Goal: Transaction & Acquisition: Register for event/course

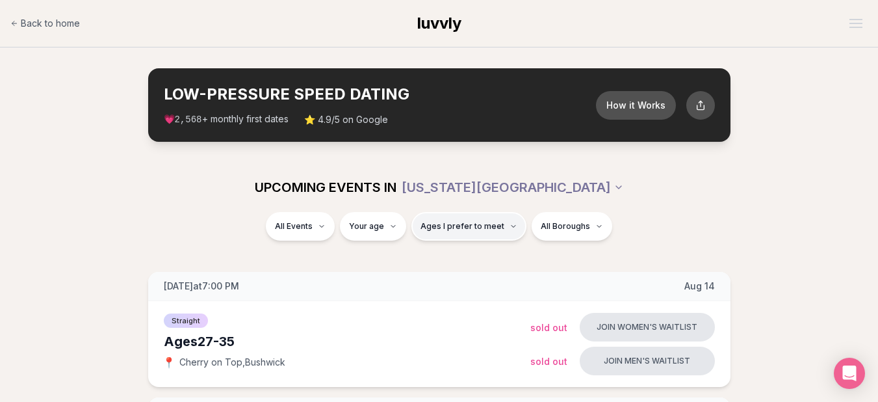
click at [434, 229] on span "Ages I prefer to meet" at bounding box center [463, 226] width 84 height 10
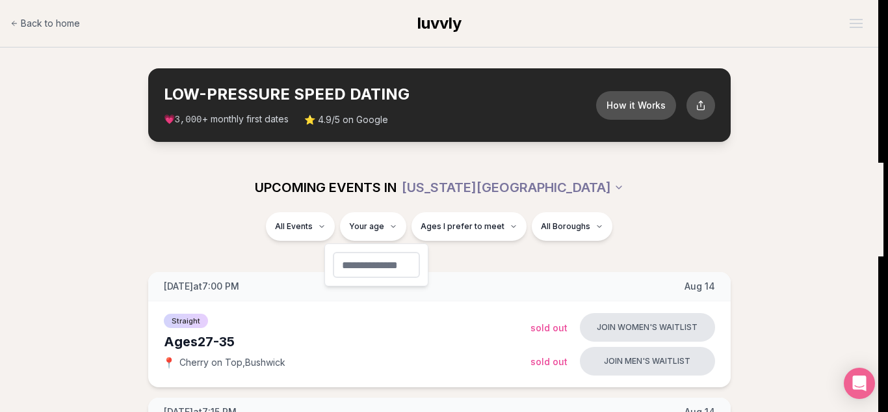
type input "**"
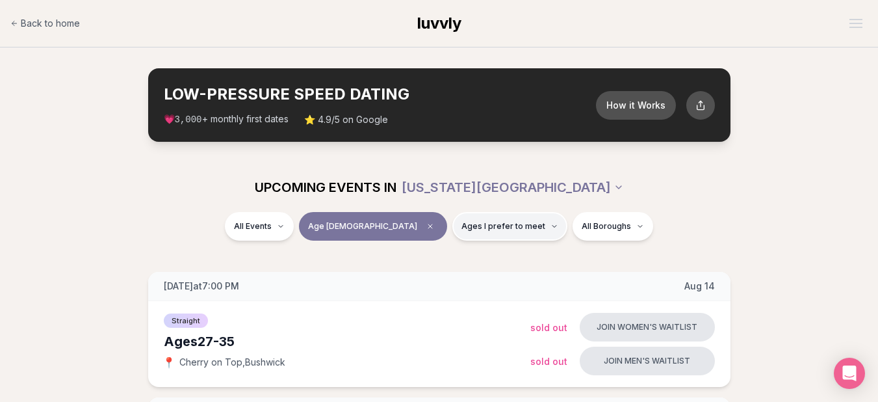
click at [453, 231] on button "Ages I prefer to meet" at bounding box center [510, 226] width 115 height 29
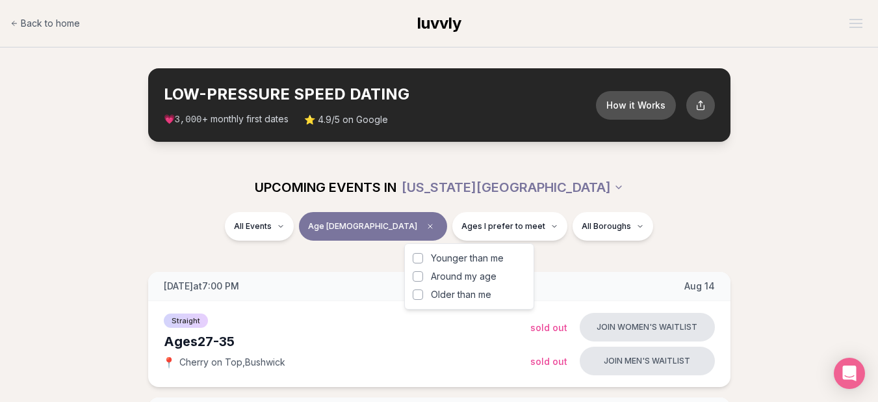
click at [417, 275] on button "Around my age" at bounding box center [418, 276] width 10 height 10
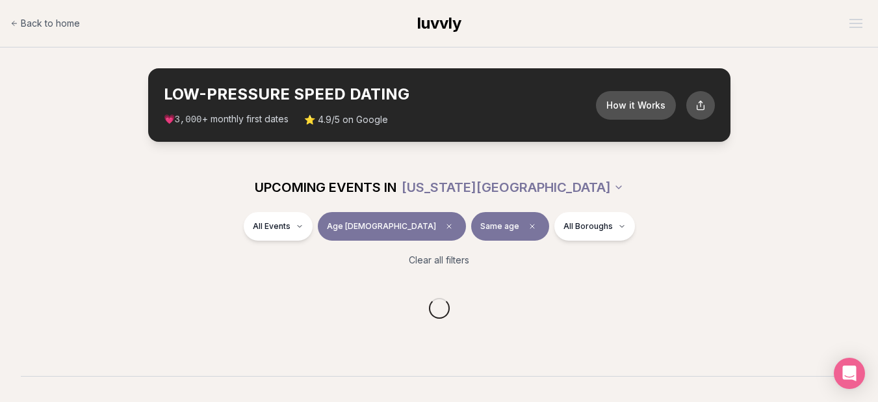
click at [561, 266] on section "UPCOMING EVENTS IN NEW YORK CITY All Events Age 35 Same age All Boroughs Clear …" at bounding box center [439, 269] width 878 height 213
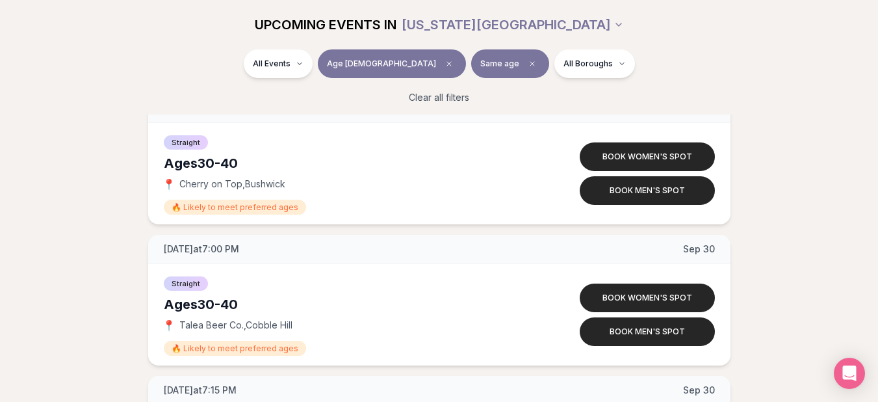
scroll to position [6086, 0]
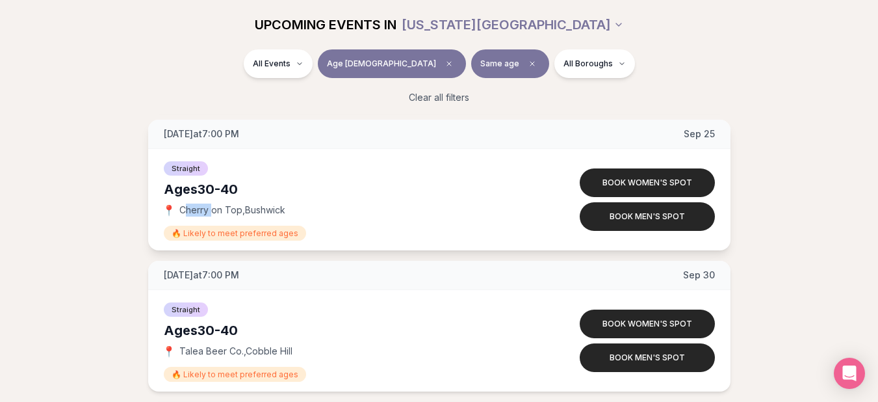
drag, startPoint x: 183, startPoint y: 209, endPoint x: 200, endPoint y: 211, distance: 17.7
click at [211, 211] on span "Cherry on Top , Bushwick" at bounding box center [232, 210] width 106 height 13
drag, startPoint x: 181, startPoint y: 210, endPoint x: 289, endPoint y: 213, distance: 108.0
click at [289, 213] on div "📍 Cherry on Top , Bushwick" at bounding box center [347, 210] width 367 height 13
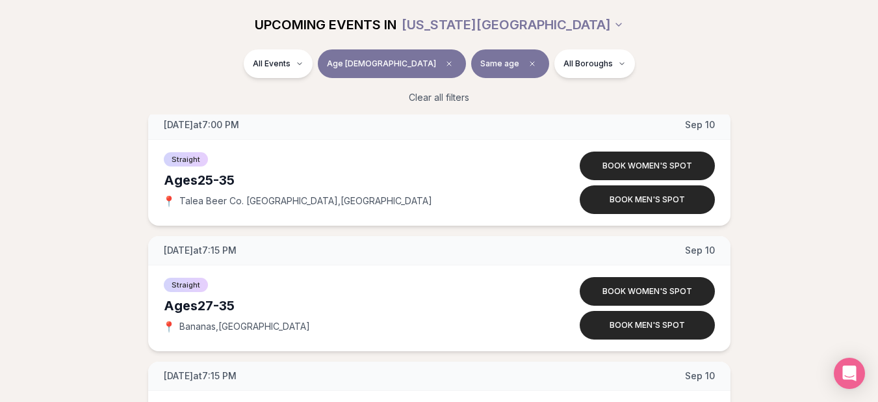
scroll to position [4025, 0]
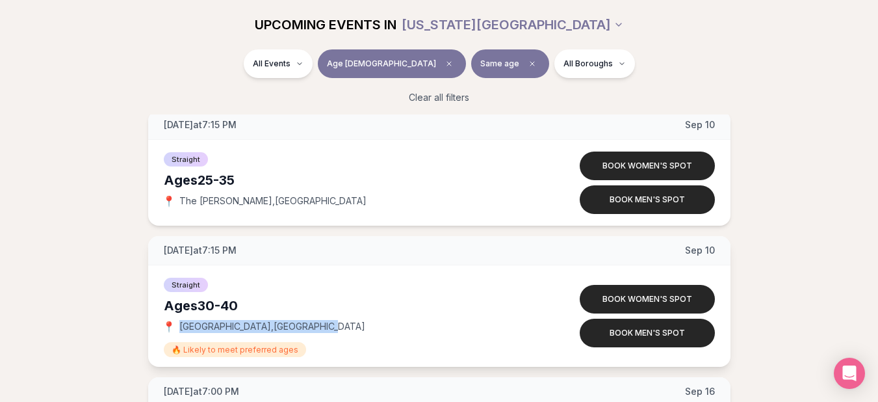
drag, startPoint x: 179, startPoint y: 326, endPoint x: 304, endPoint y: 328, distance: 124.9
click at [304, 328] on div "📍 Lavender Lake , Williamsburg" at bounding box center [347, 326] width 367 height 13
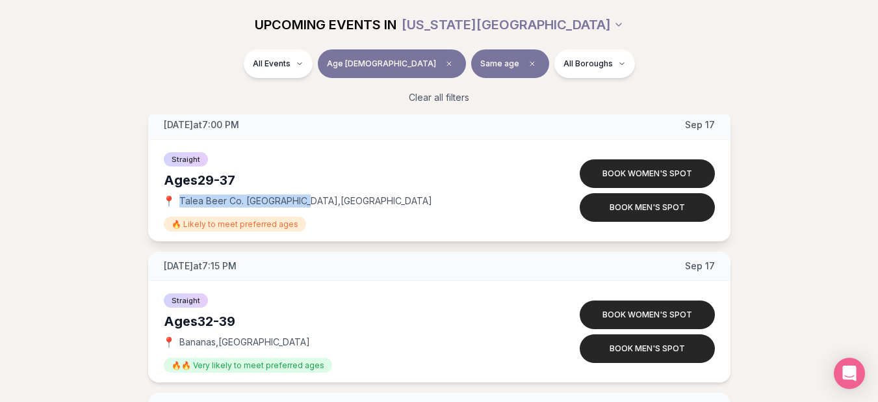
drag, startPoint x: 181, startPoint y: 201, endPoint x: 296, endPoint y: 200, distance: 115.1
click at [298, 200] on span "Talea Beer Co. Williamsburg , Williamsburg" at bounding box center [305, 200] width 253 height 13
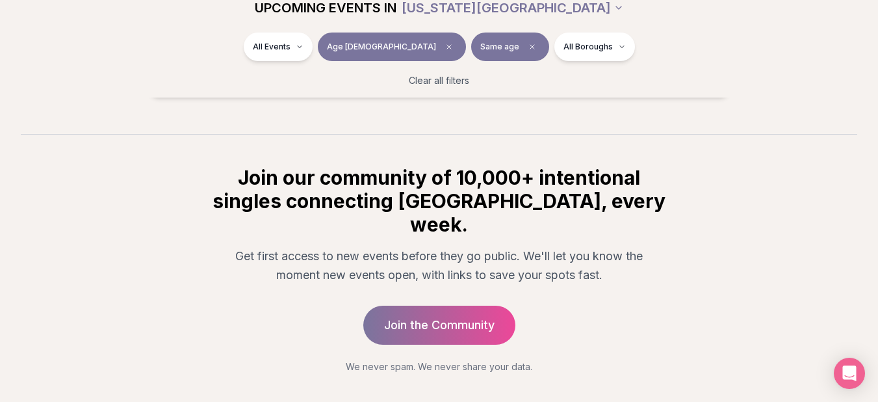
scroll to position [4974, 0]
